Goal: Task Accomplishment & Management: Manage account settings

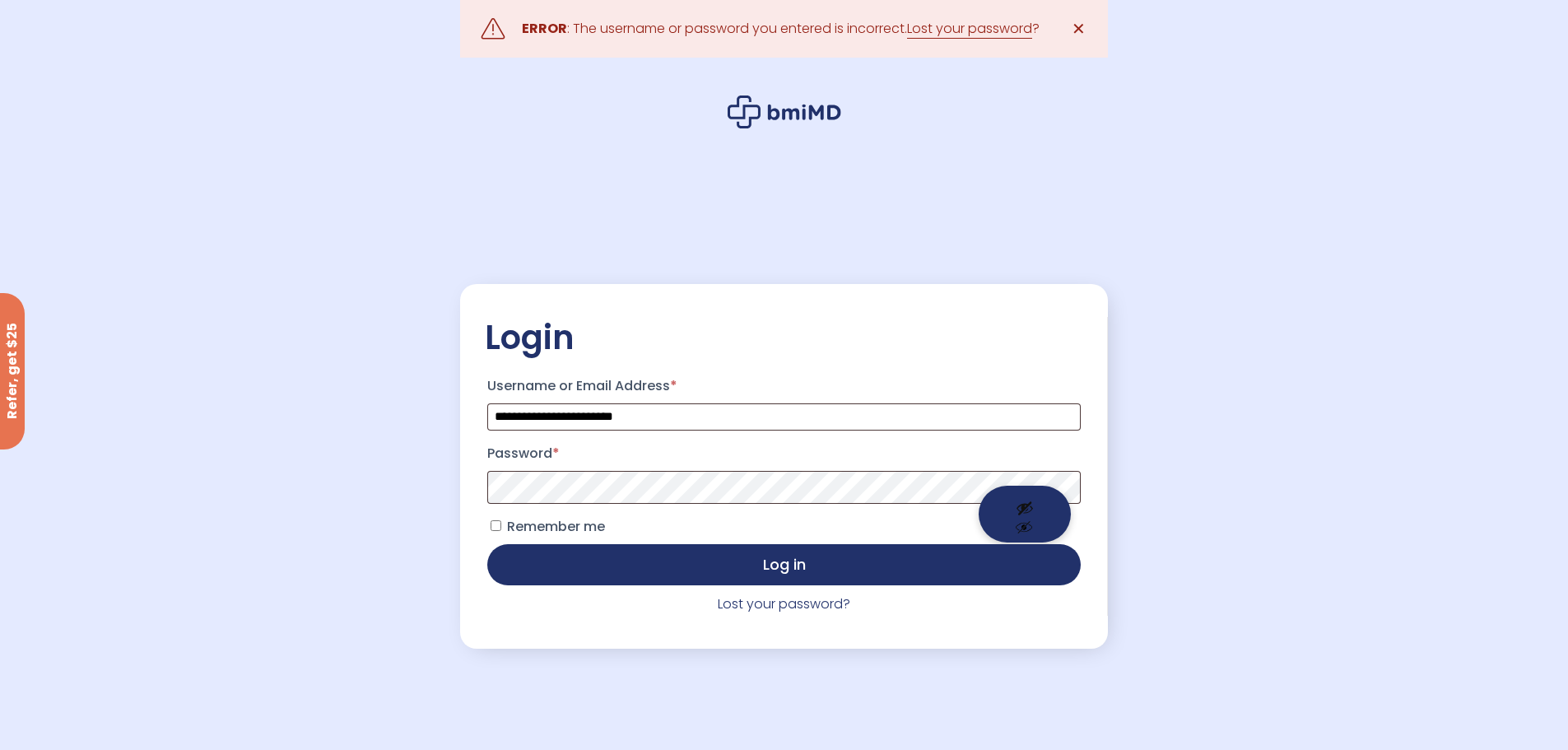
click at [1024, 505] on button "Show password" at bounding box center [1024, 514] width 93 height 57
click at [1030, 527] on button "Hide password" at bounding box center [1024, 514] width 93 height 57
click at [1027, 502] on button "Show password" at bounding box center [1024, 514] width 93 height 57
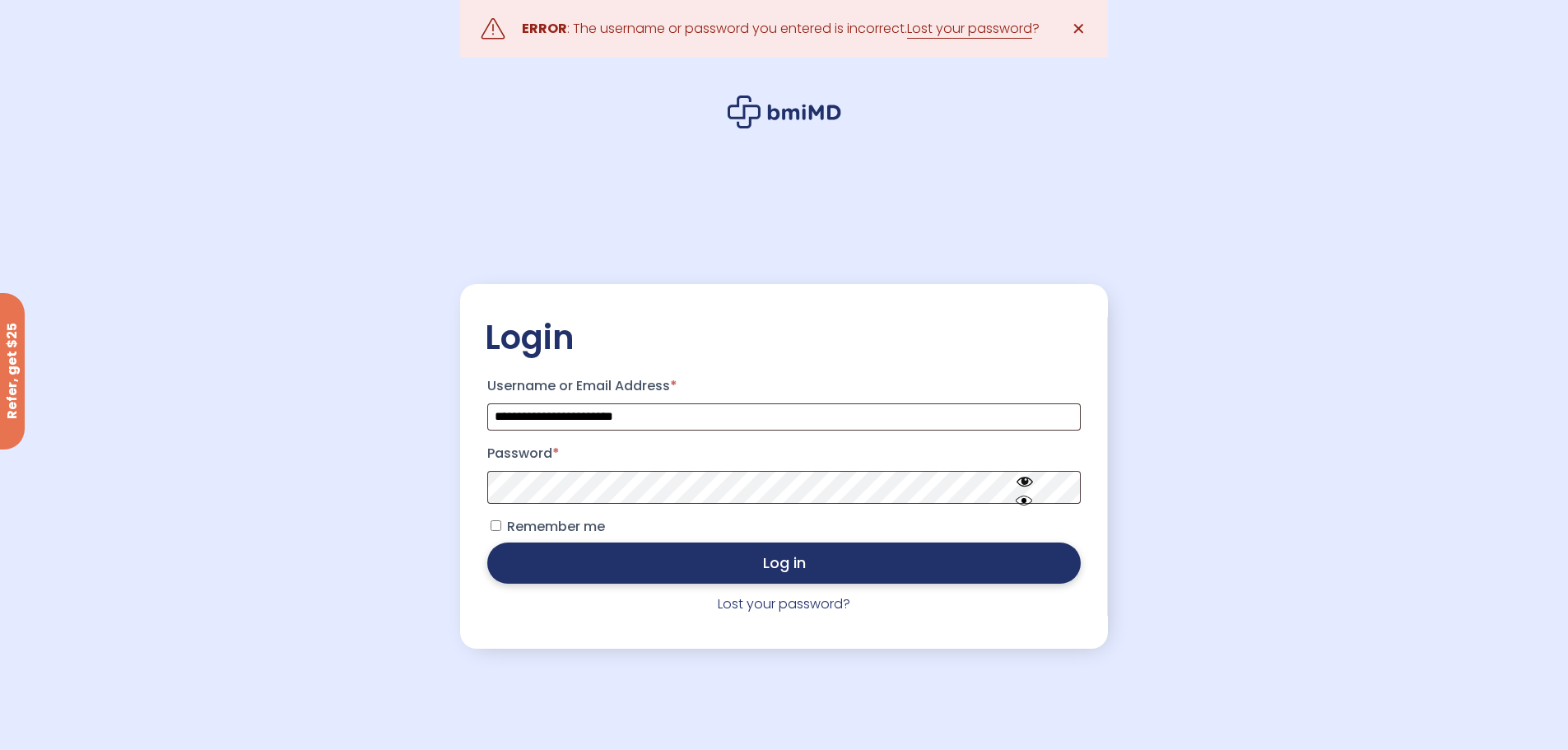
click at [696, 566] on button "Log in" at bounding box center [784, 563] width 593 height 41
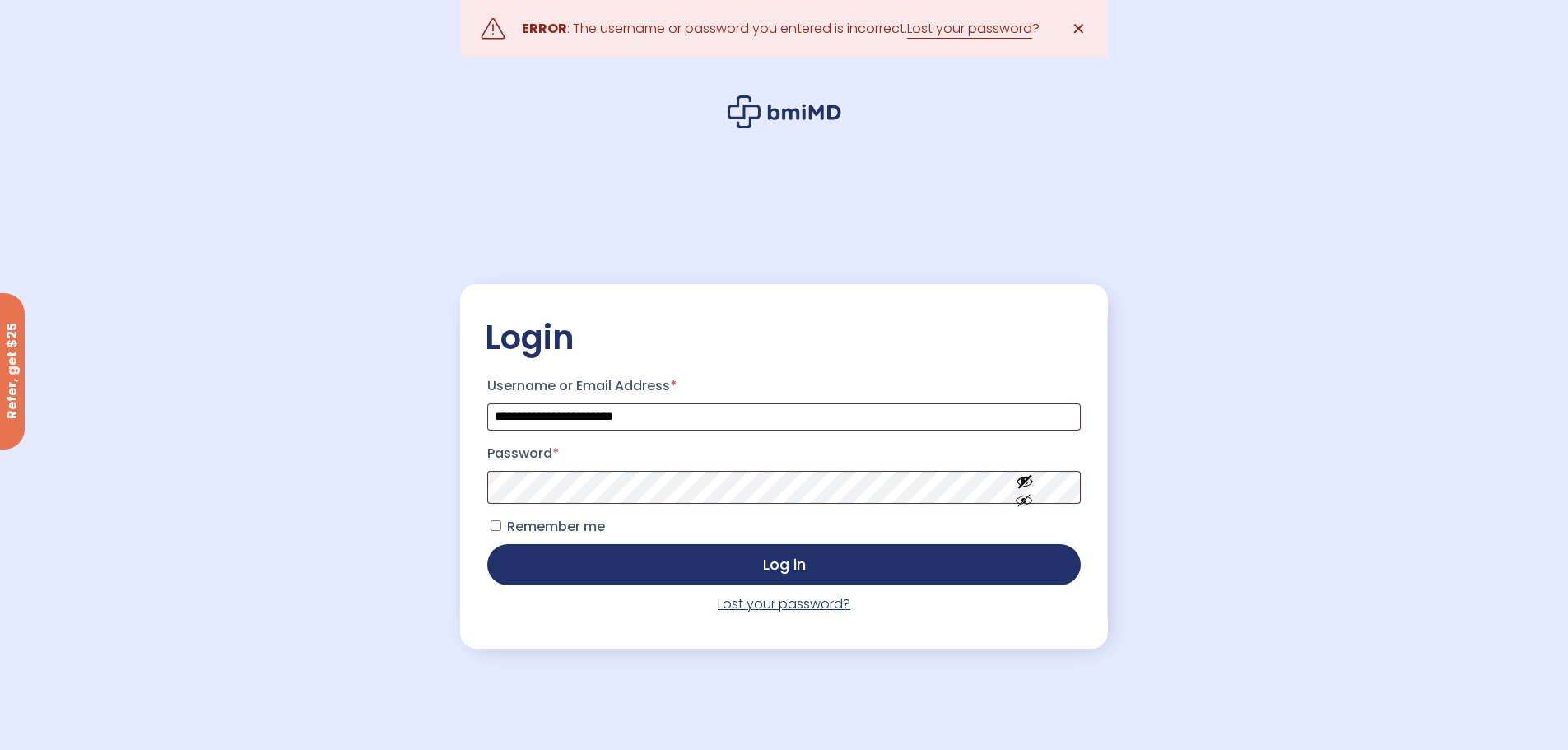
click at [780, 607] on link "Lost your password?" at bounding box center [784, 604] width 133 height 19
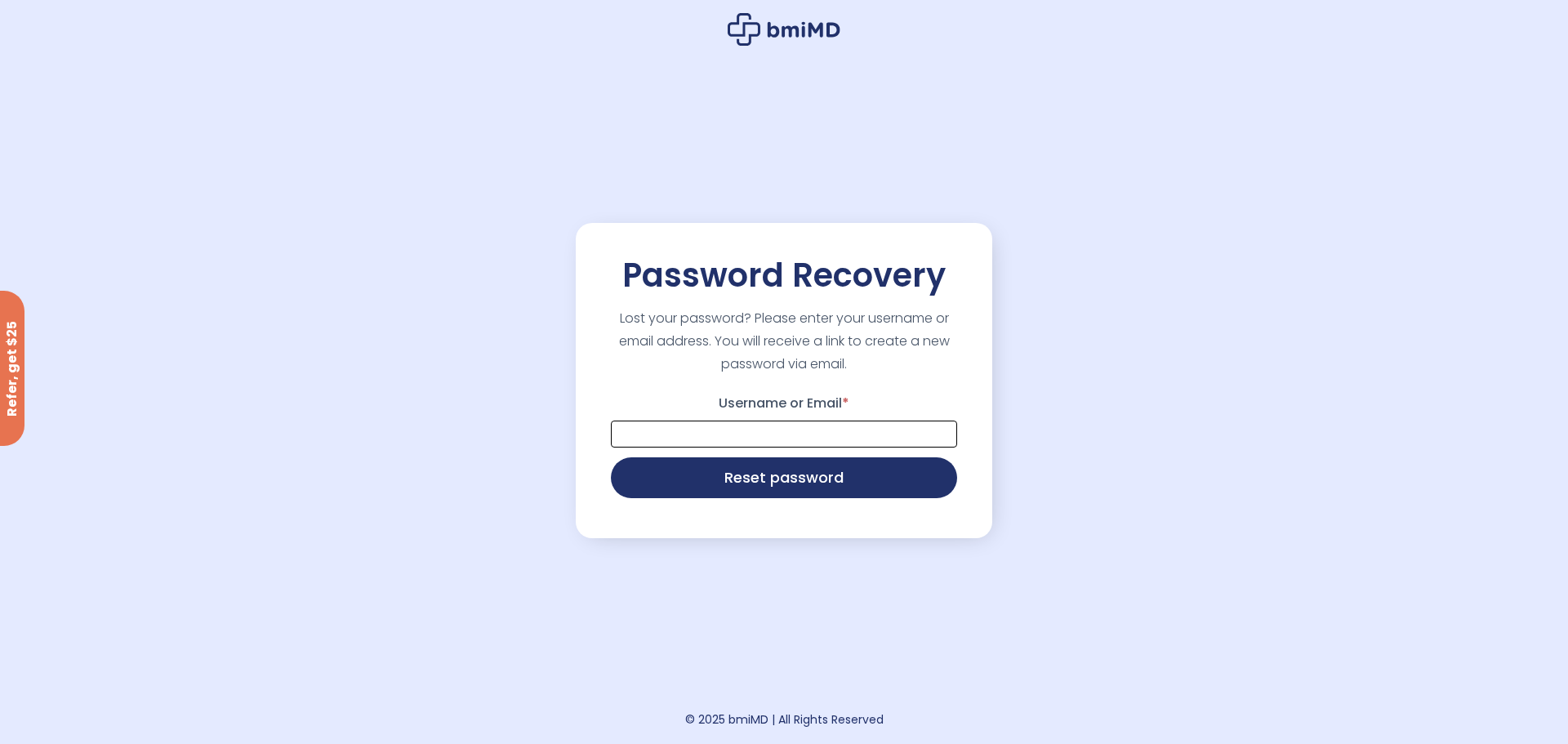
click at [734, 420] on input "Username or Email *" at bounding box center [784, 434] width 346 height 27
type input "**********"
click at [800, 487] on button "Reset password" at bounding box center [784, 476] width 346 height 40
